Goal: Find specific page/section: Find specific page/section

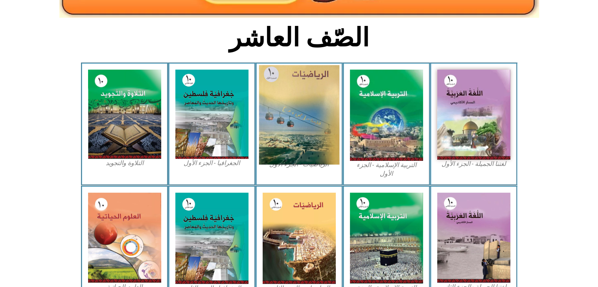
scroll to position [182, 0]
click at [291, 137] on img at bounding box center [299, 114] width 81 height 99
click at [304, 130] on img at bounding box center [299, 114] width 81 height 99
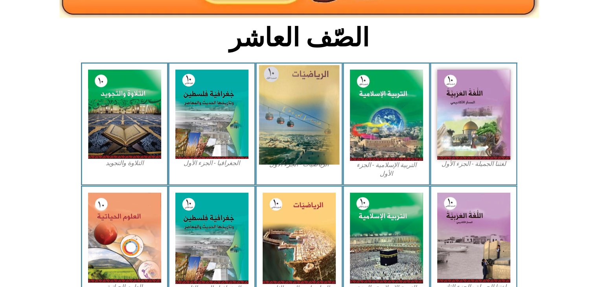
click at [292, 132] on img at bounding box center [299, 114] width 81 height 99
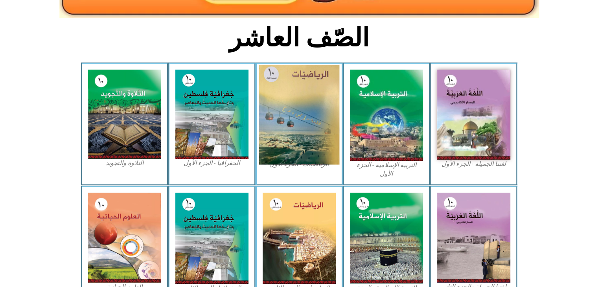
click at [292, 132] on img at bounding box center [299, 114] width 81 height 99
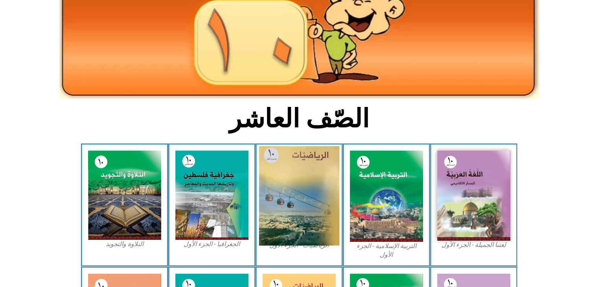
scroll to position [97, 0]
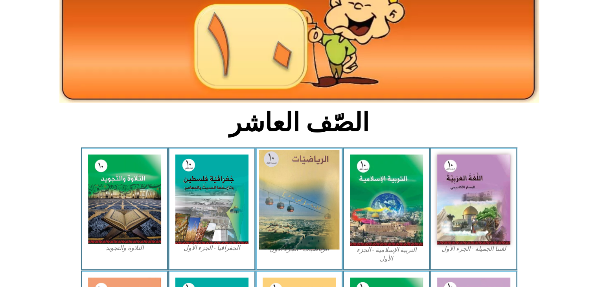
click at [299, 196] on img at bounding box center [299, 199] width 81 height 99
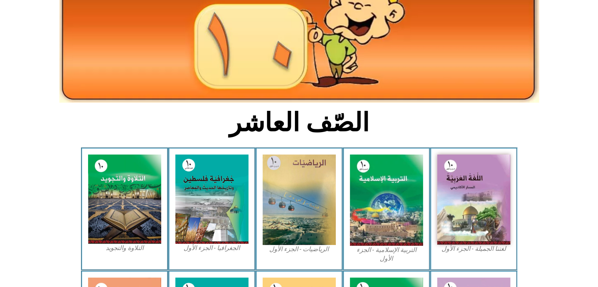
drag, startPoint x: 299, startPoint y: 196, endPoint x: 302, endPoint y: 252, distance: 55.9
click at [302, 252] on figure "الرياضيات - الجزء الأول​" at bounding box center [298, 203] width 73 height 99
click at [302, 252] on figcaption "الرياضيات - الجزء الأول​" at bounding box center [298, 249] width 73 height 9
click at [304, 246] on figcaption "الرياضيات - الجزء الأول​" at bounding box center [298, 249] width 73 height 9
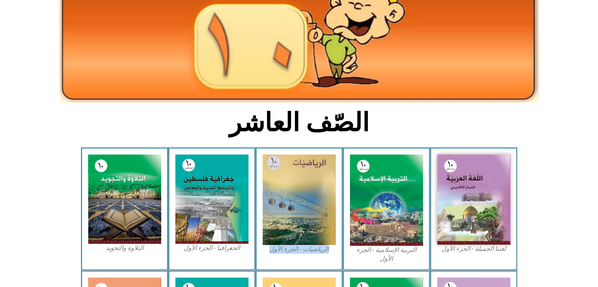
click at [304, 246] on figcaption "الرياضيات - الجزء الأول​" at bounding box center [298, 249] width 73 height 9
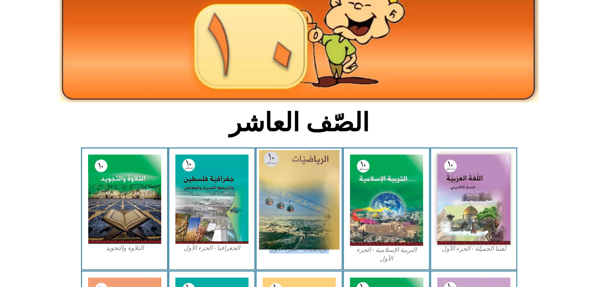
click at [325, 199] on img at bounding box center [299, 199] width 81 height 99
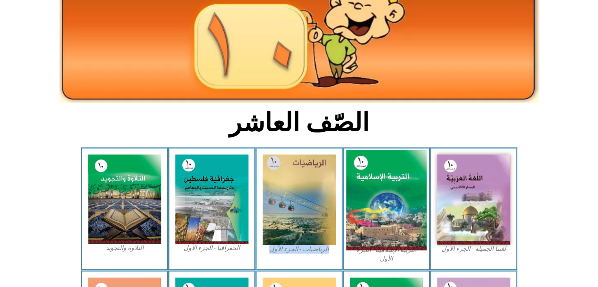
click at [362, 201] on img at bounding box center [386, 200] width 81 height 100
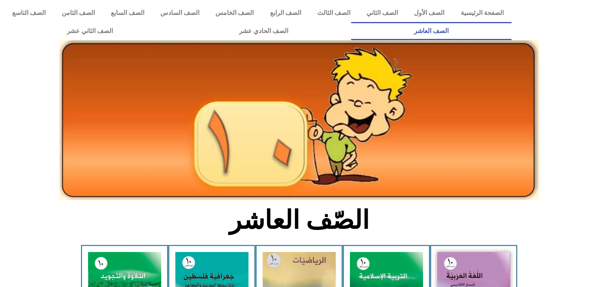
scroll to position [97, 0]
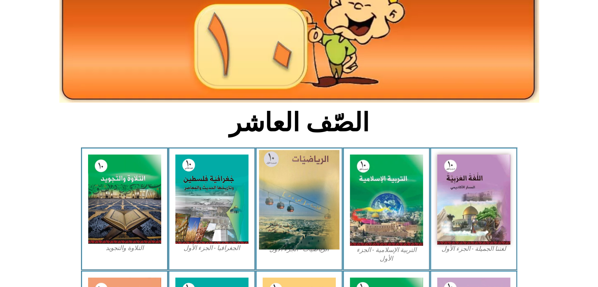
click at [299, 162] on img at bounding box center [299, 199] width 81 height 99
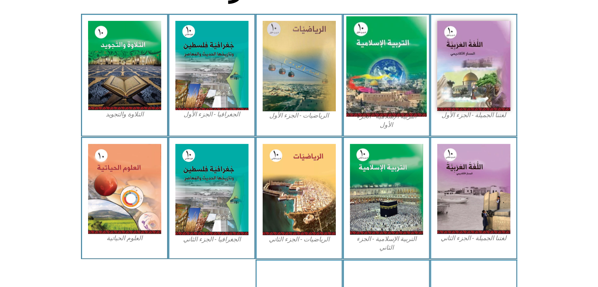
scroll to position [229, 0]
